Goal: Task Accomplishment & Management: Manage account settings

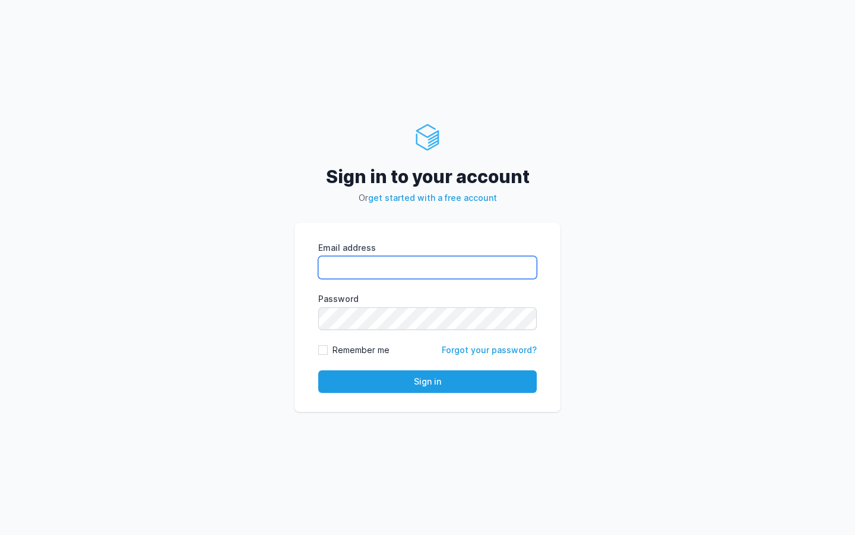
click at [416, 267] on input "Email address" at bounding box center [427, 267] width 219 height 23
click at [0, 534] on com-1password-button at bounding box center [0, 535] width 0 height 0
type input "kiran@cied.in"
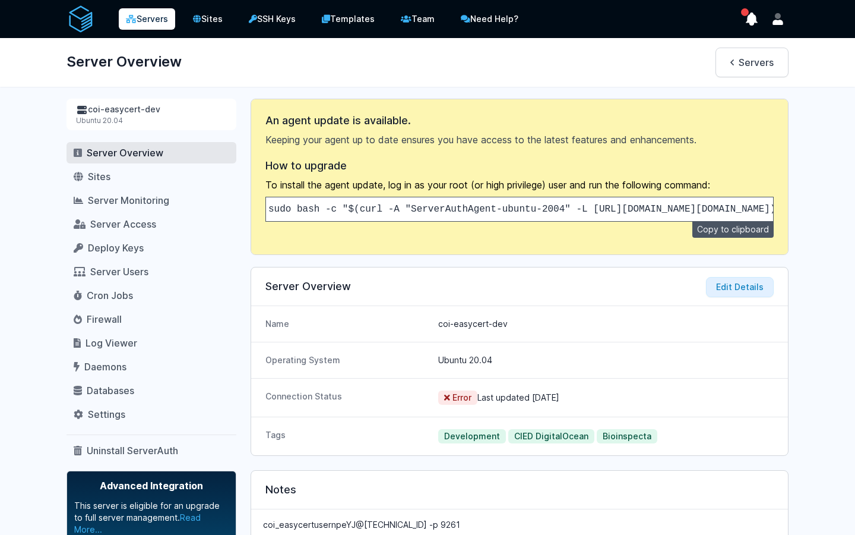
click at [155, 23] on link "Servers" at bounding box center [147, 18] width 56 height 21
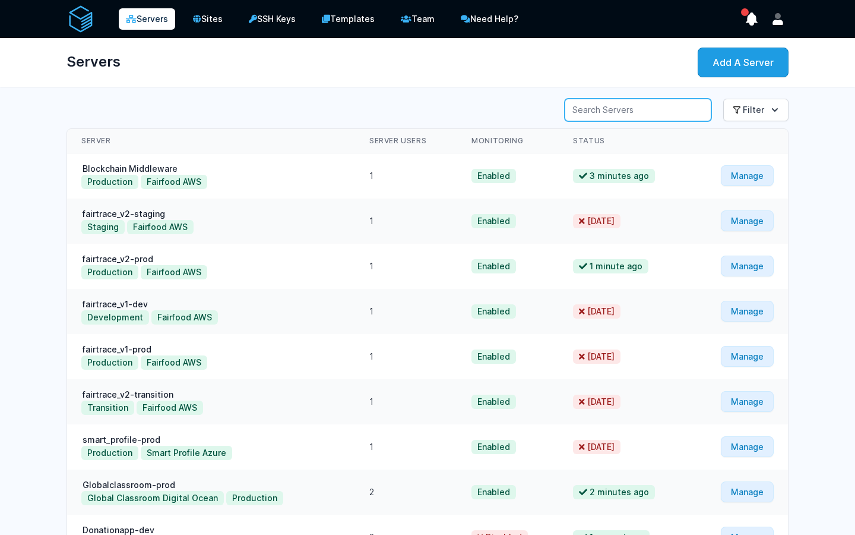
click at [636, 111] on input "Server Search" at bounding box center [638, 110] width 147 height 23
type input "lehvoss"
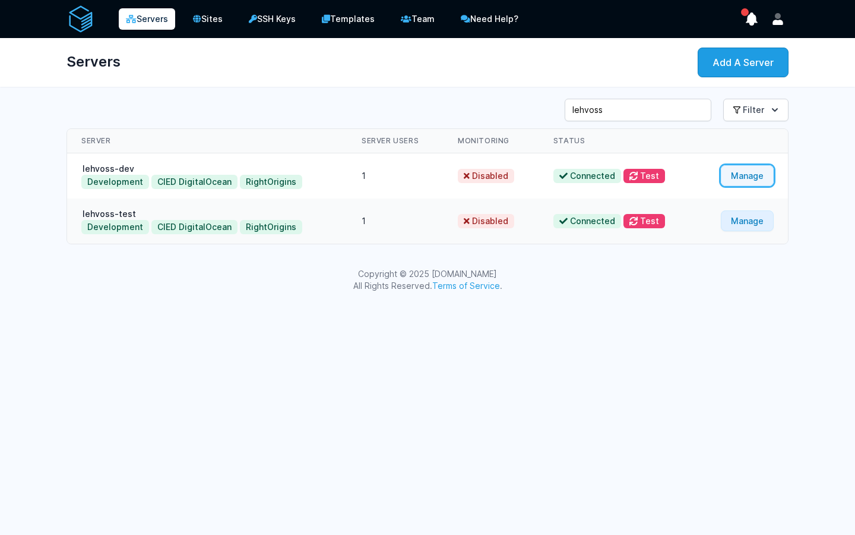
click at [735, 176] on link "Manage" at bounding box center [747, 175] width 53 height 21
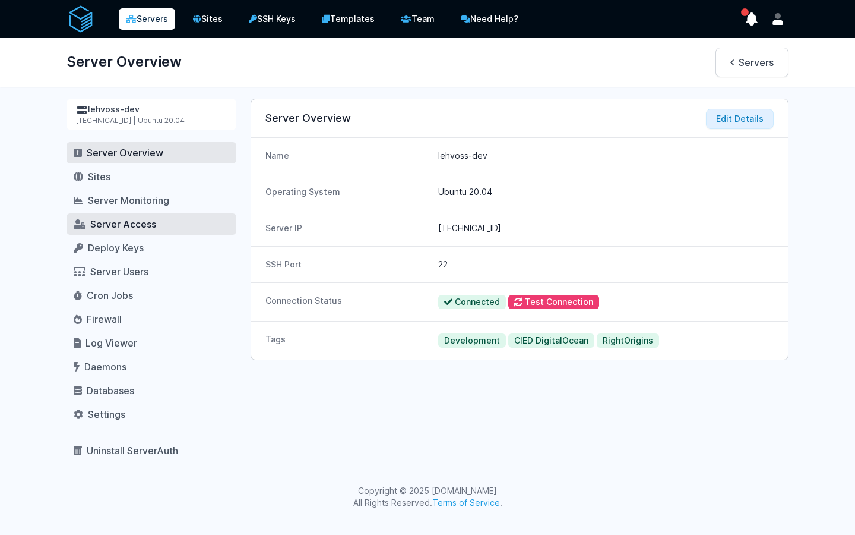
click at [100, 221] on span "Server Access" at bounding box center [123, 224] width 66 height 12
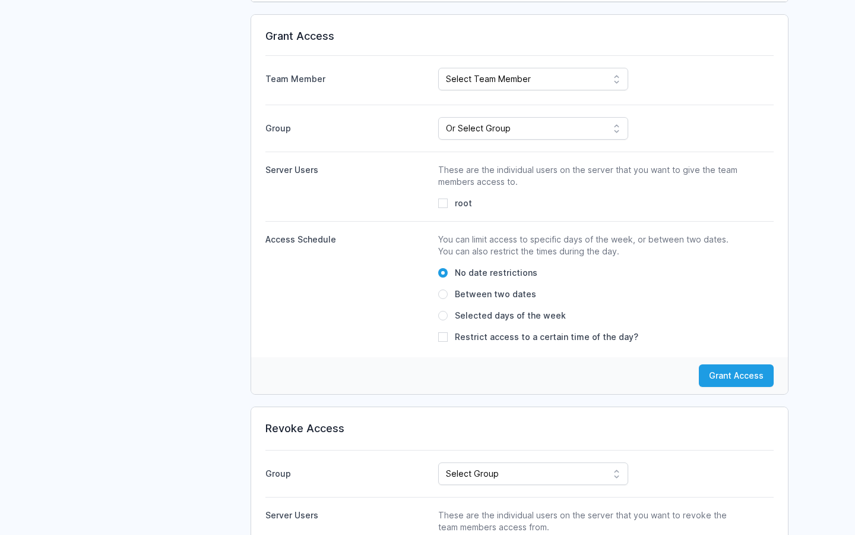
scroll to position [488, 0]
click at [554, 68] on select "Select Team Member [PERSON_NAME] Kiran UK [PERSON_NAME] ahdil [PERSON_NAME] [PE…" at bounding box center [533, 78] width 190 height 23
select select "1316"
click at [438, 67] on select "Select Team Member [PERSON_NAME] Kiran UK [PERSON_NAME] ahdil [PERSON_NAME] [PE…" at bounding box center [533, 78] width 190 height 23
click at [508, 122] on select "Or Select Group Fairfood Smartprofile CIED Inhouse Bioinspecta NGS CBSOFT Audit…" at bounding box center [533, 127] width 190 height 23
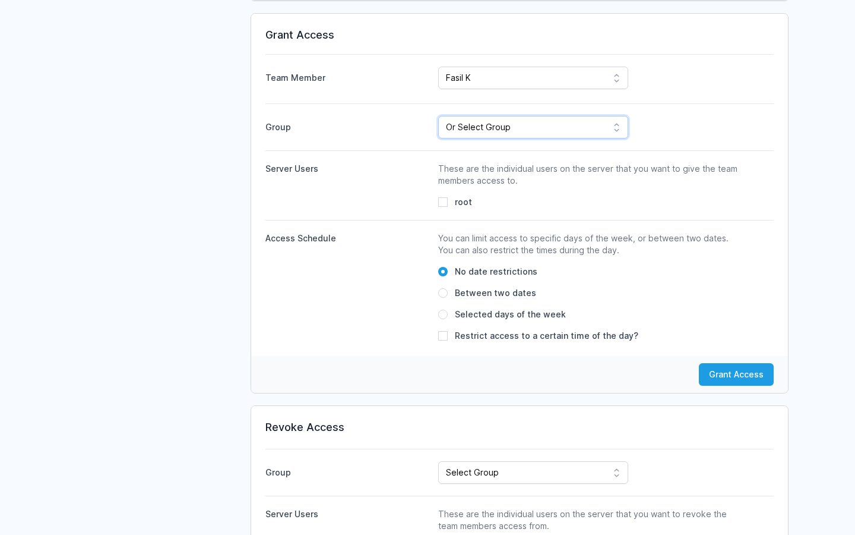
select select "40"
click at [438, 116] on select "Or Select Group Fairfood Smartprofile CIED Inhouse Bioinspecta NGS CBSOFT Audit…" at bounding box center [533, 127] width 190 height 23
click at [445, 200] on input "root" at bounding box center [443, 202] width 10 height 10
checkbox input "true"
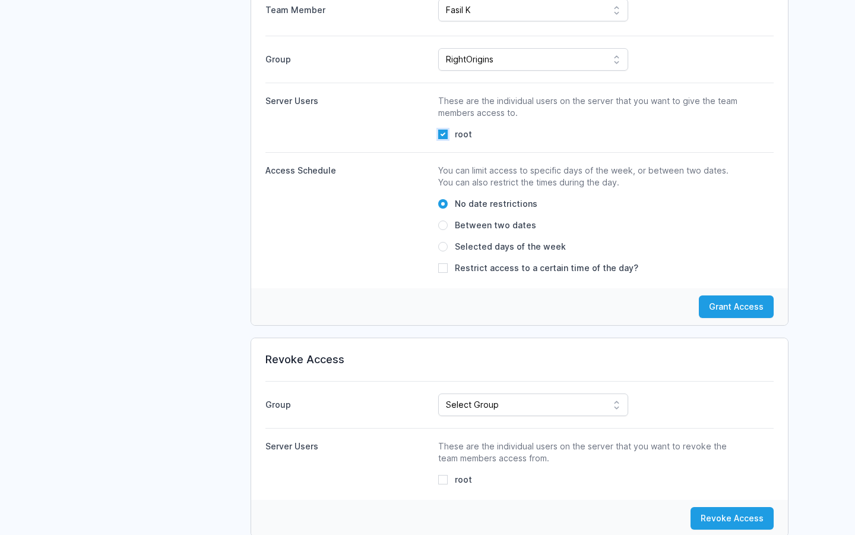
scroll to position [617, 0]
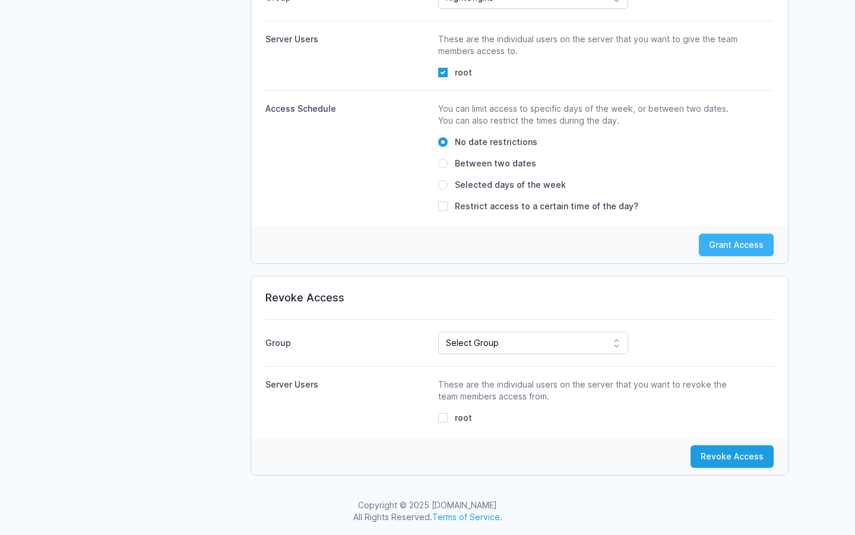
click at [735, 242] on button "Grant Access" at bounding box center [736, 244] width 75 height 23
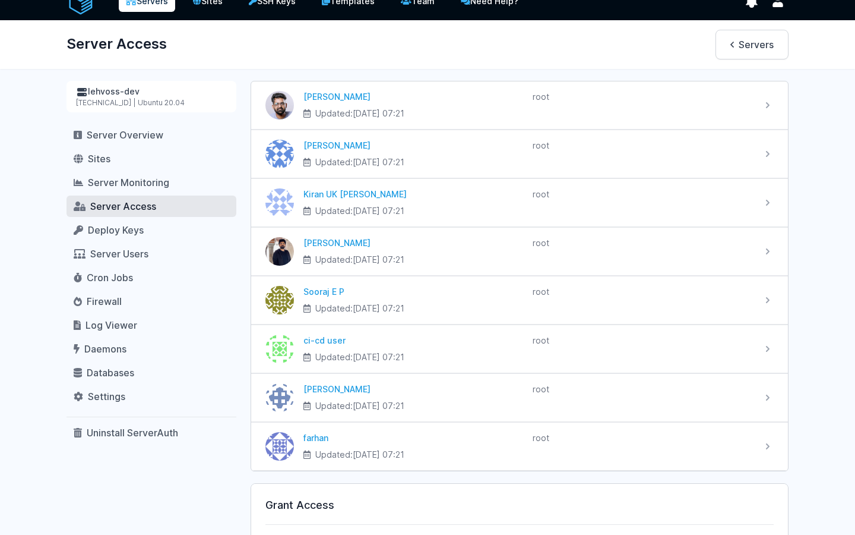
scroll to position [0, 0]
